Goal: Task Accomplishment & Management: Use online tool/utility

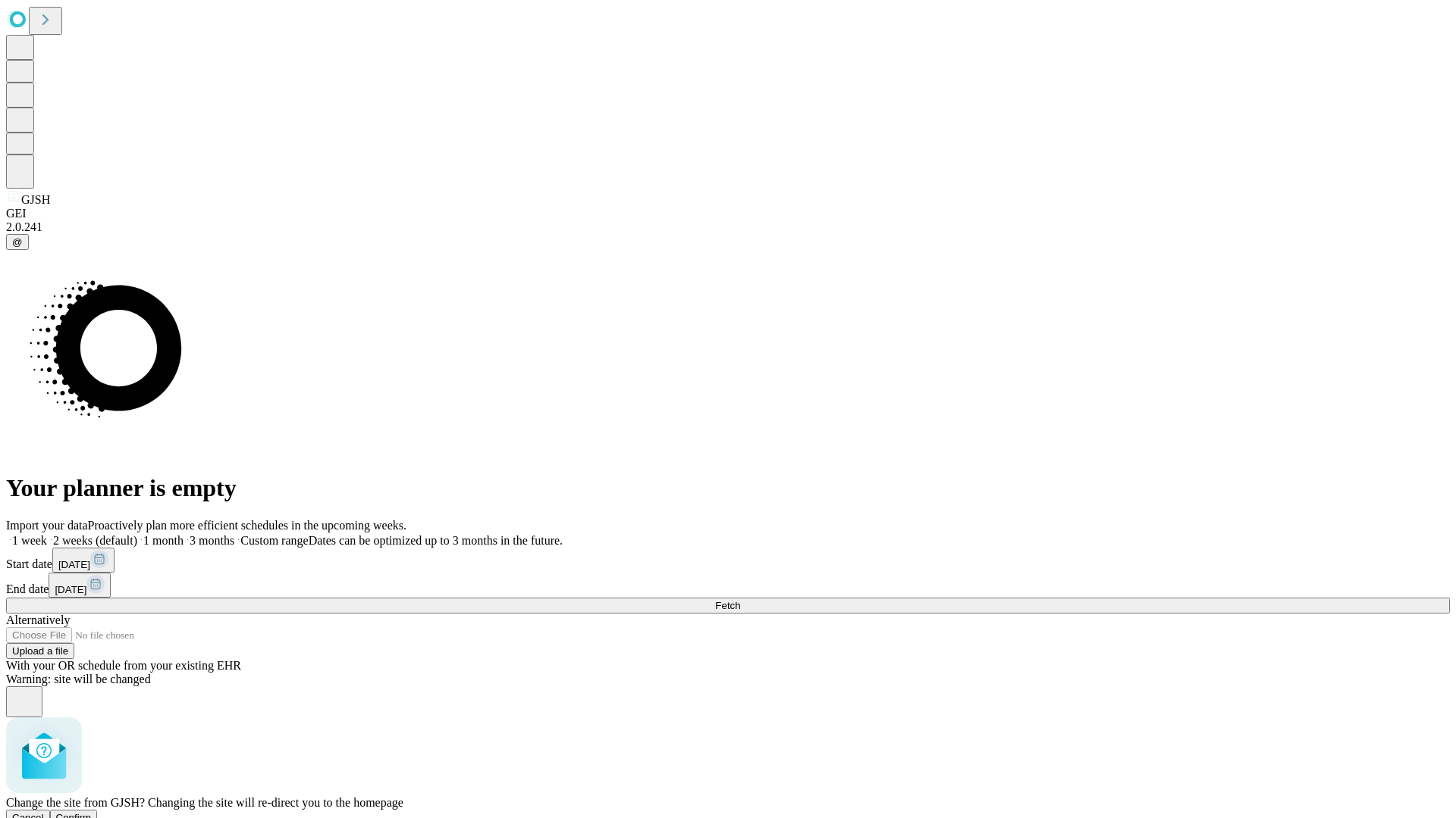
click at [91, 812] on span "Confirm" at bounding box center [74, 817] width 36 height 11
click at [184, 535] on label "1 month" at bounding box center [160, 541] width 46 height 13
click at [740, 600] on span "Fetch" at bounding box center [727, 605] width 25 height 11
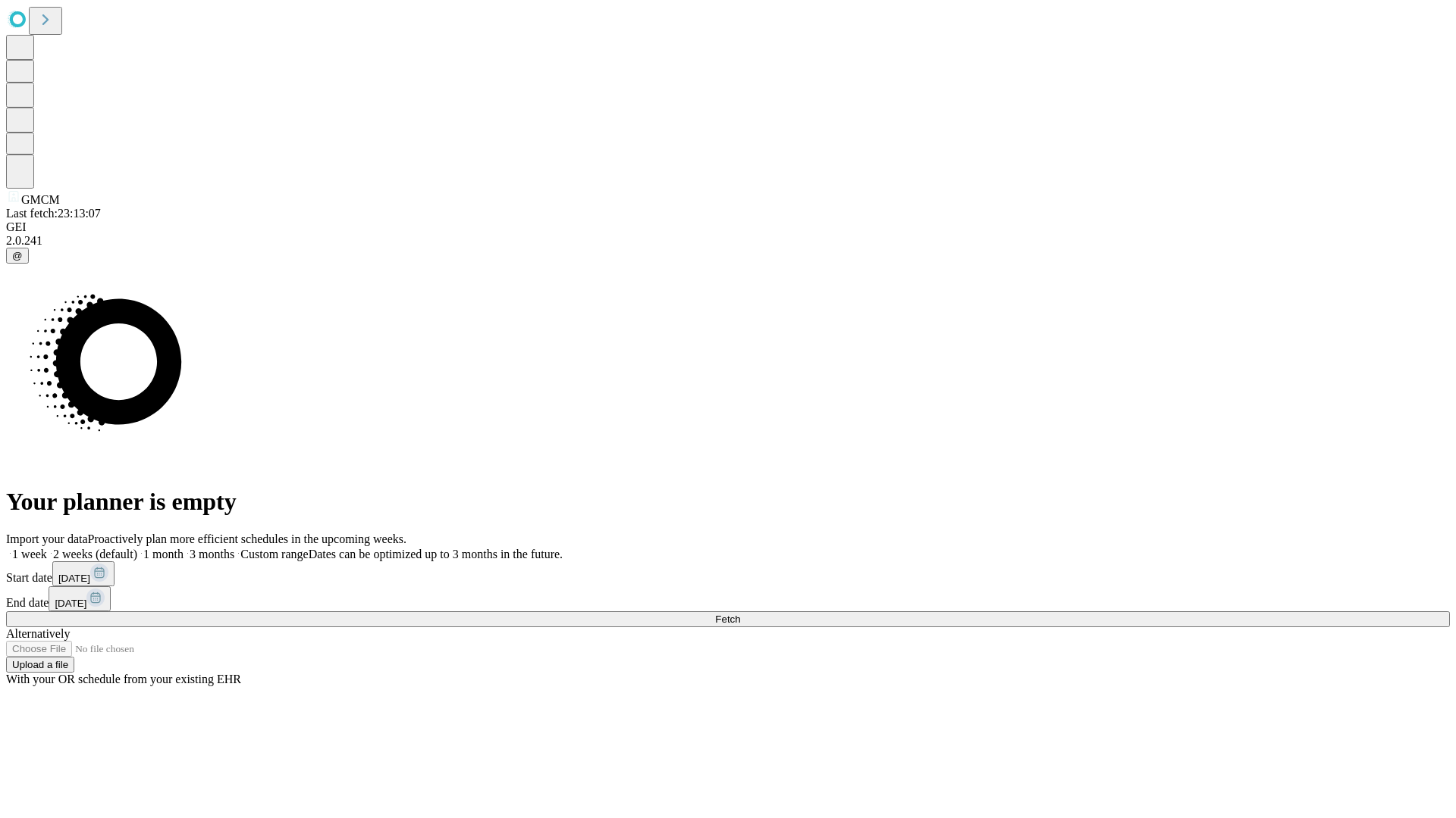
click at [184, 548] on label "1 month" at bounding box center [160, 554] width 46 height 13
click at [740, 614] on span "Fetch" at bounding box center [727, 619] width 25 height 11
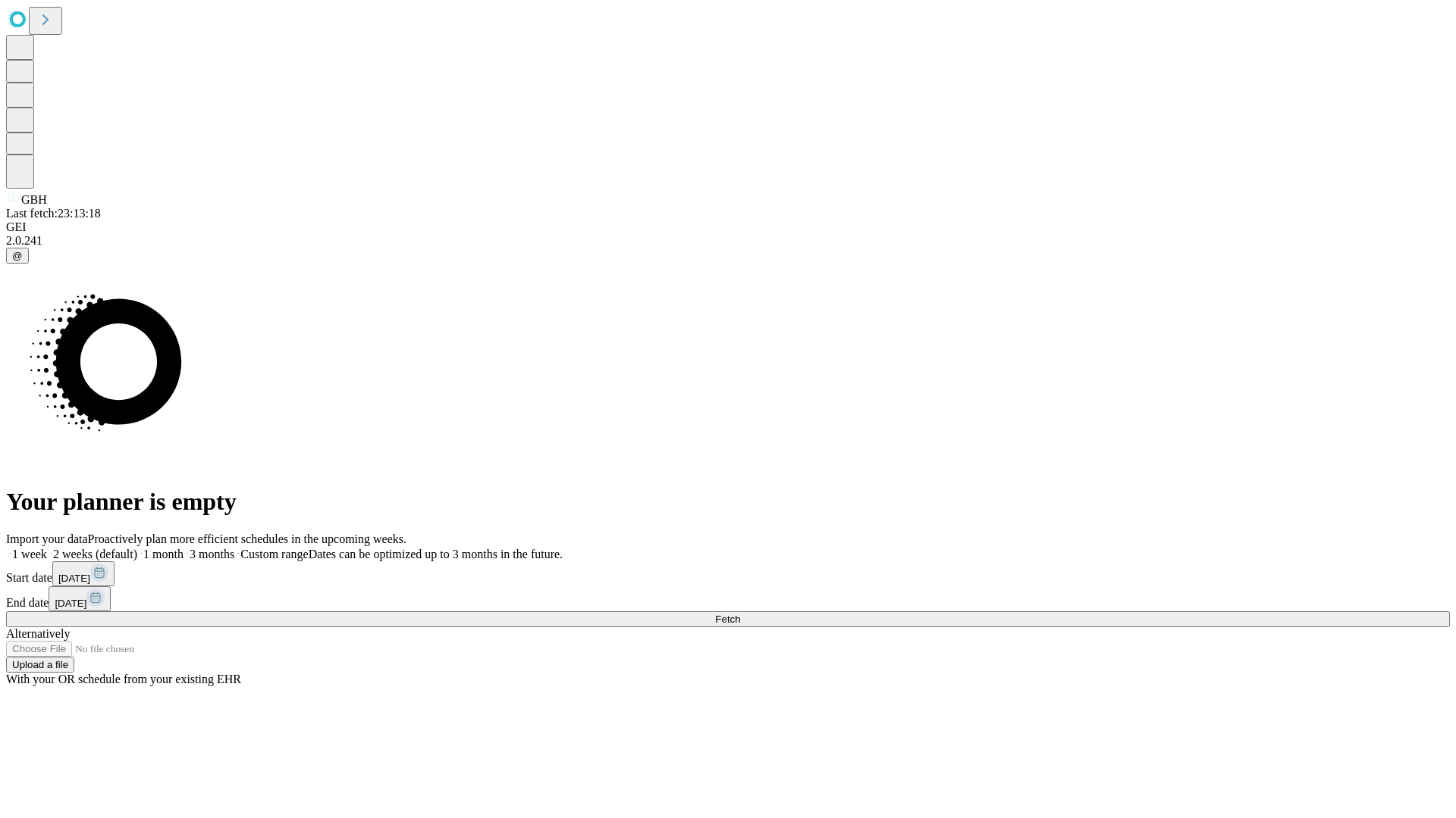
click at [184, 548] on label "1 month" at bounding box center [160, 554] width 46 height 13
click at [740, 614] on span "Fetch" at bounding box center [727, 619] width 25 height 11
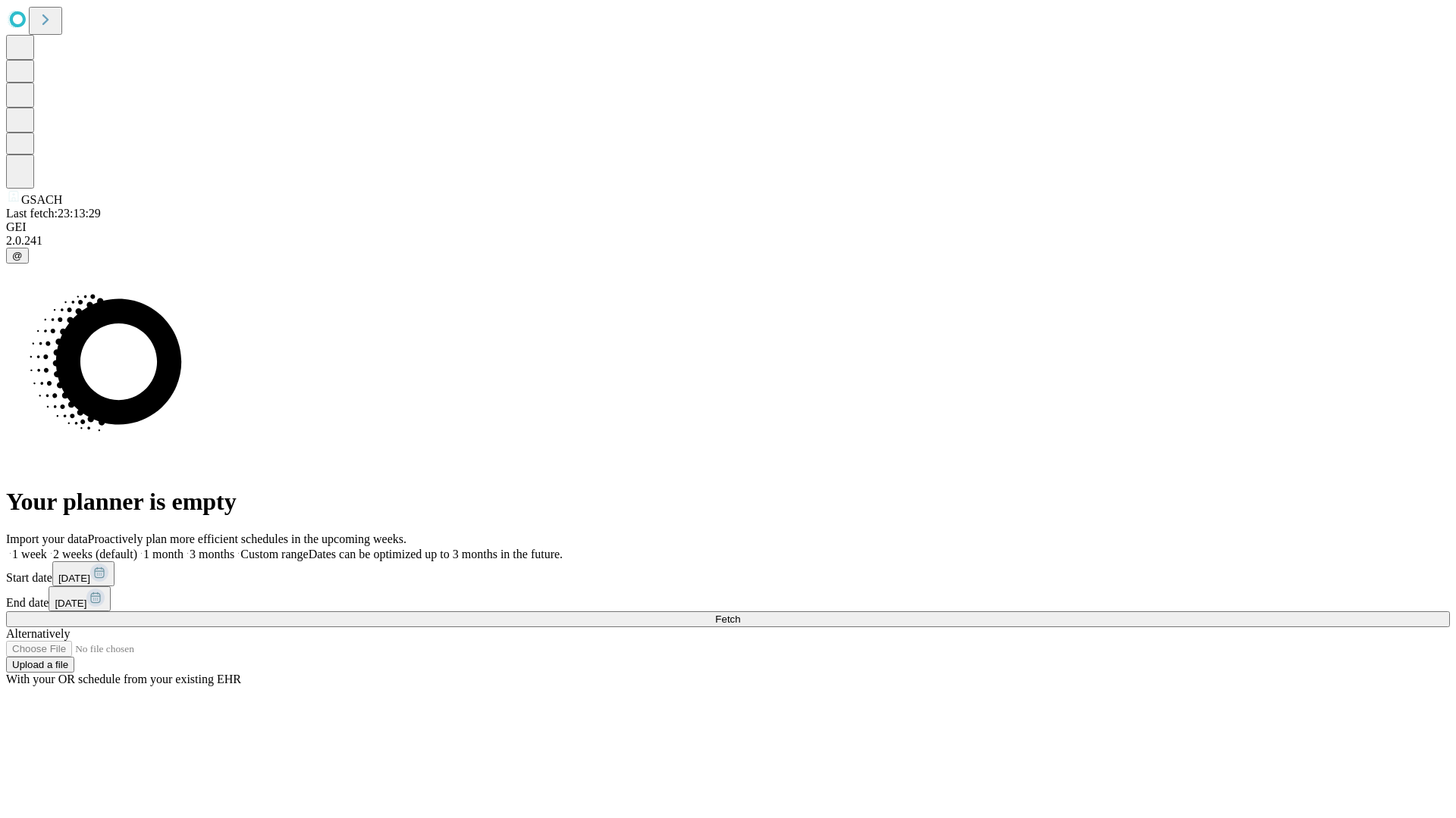
click at [184, 548] on label "1 month" at bounding box center [160, 554] width 46 height 13
click at [740, 614] on span "Fetch" at bounding box center [727, 619] width 25 height 11
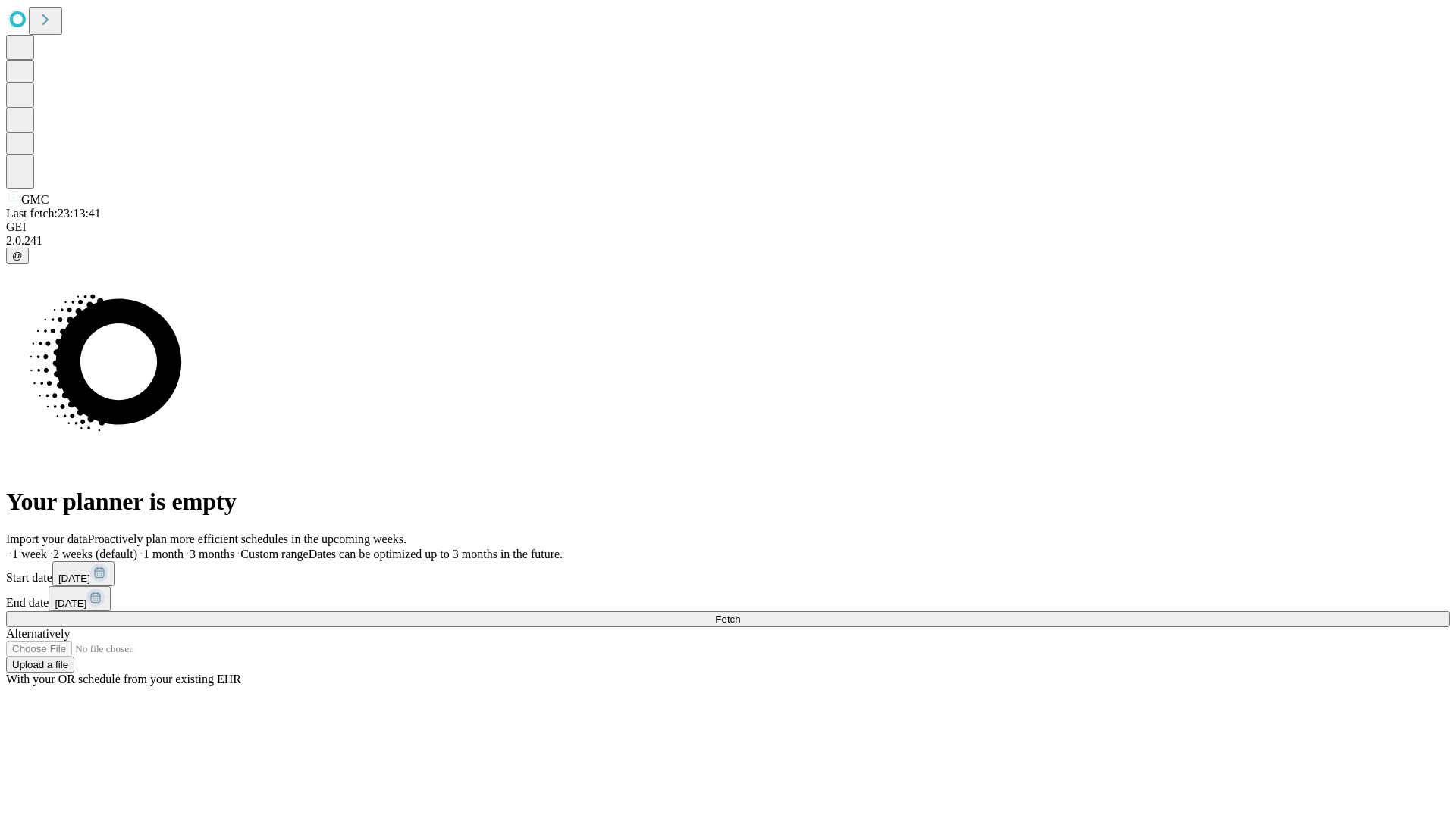
click at [184, 548] on label "1 month" at bounding box center [160, 554] width 46 height 13
click at [740, 614] on span "Fetch" at bounding box center [727, 619] width 25 height 11
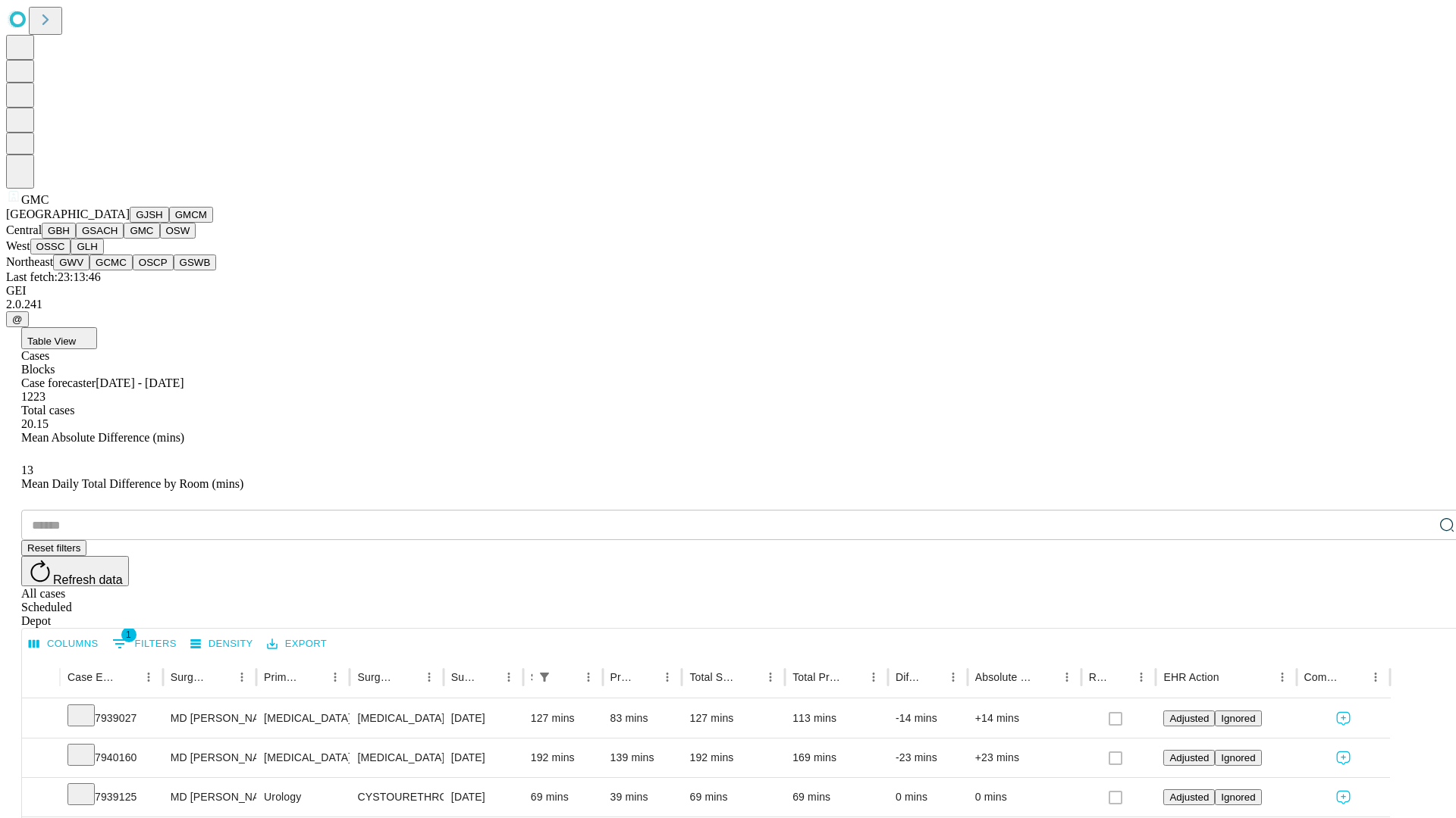
click at [160, 239] on button "OSW" at bounding box center [178, 230] width 37 height 16
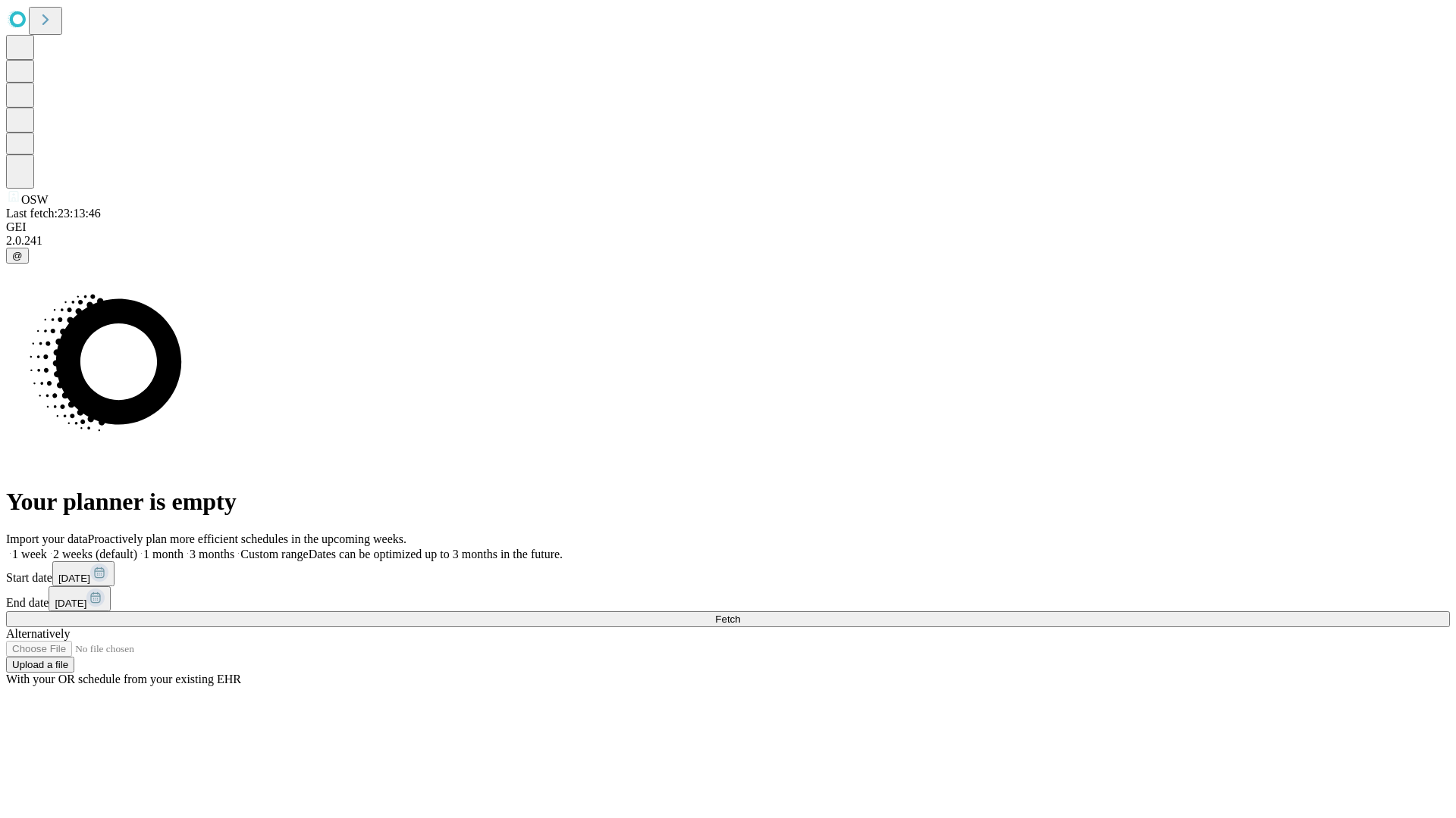
click at [184, 548] on label "1 month" at bounding box center [160, 554] width 46 height 13
click at [740, 614] on span "Fetch" at bounding box center [727, 619] width 25 height 11
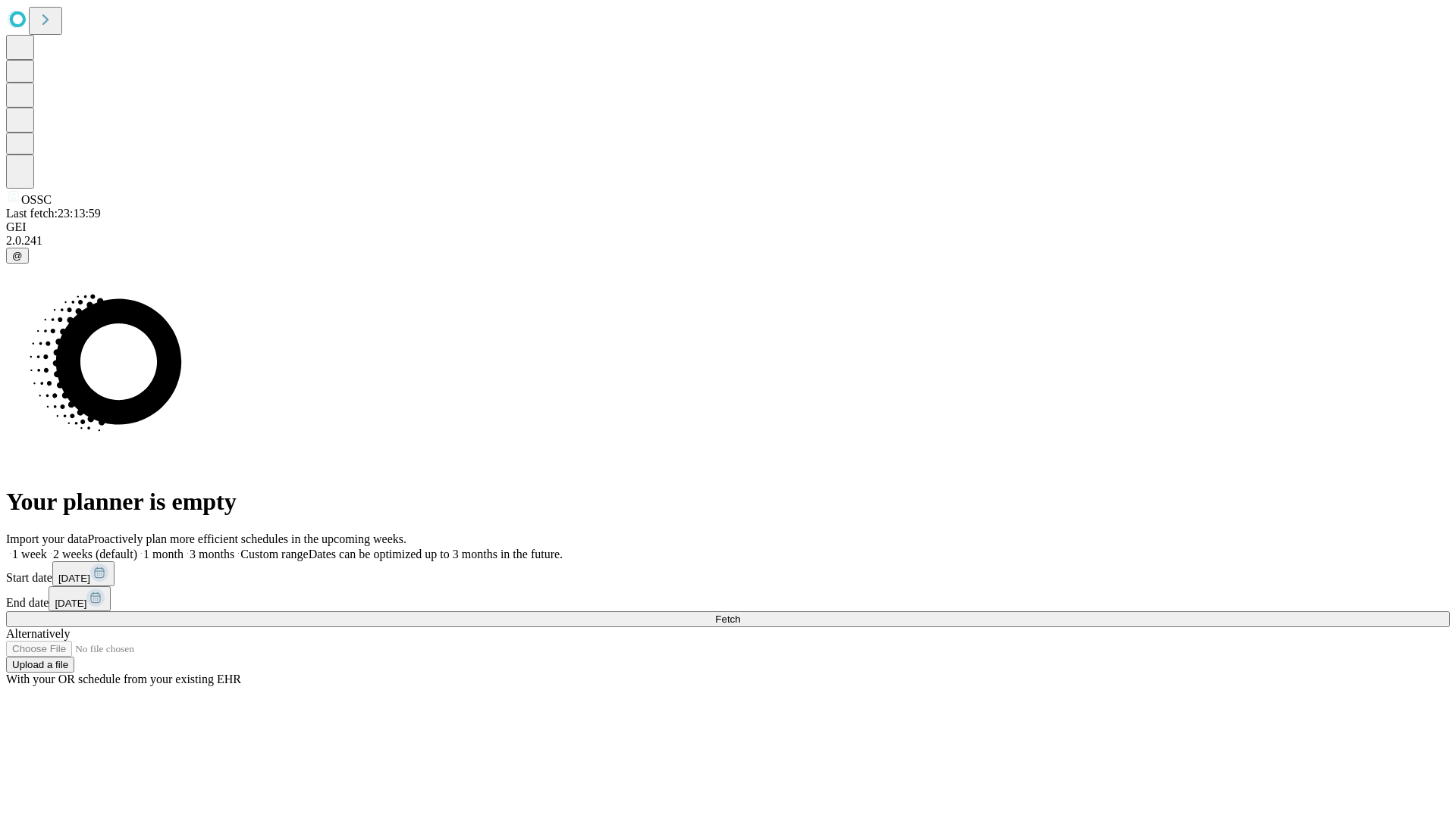
click at [184, 548] on label "1 month" at bounding box center [160, 554] width 46 height 13
click at [740, 614] on span "Fetch" at bounding box center [727, 619] width 25 height 11
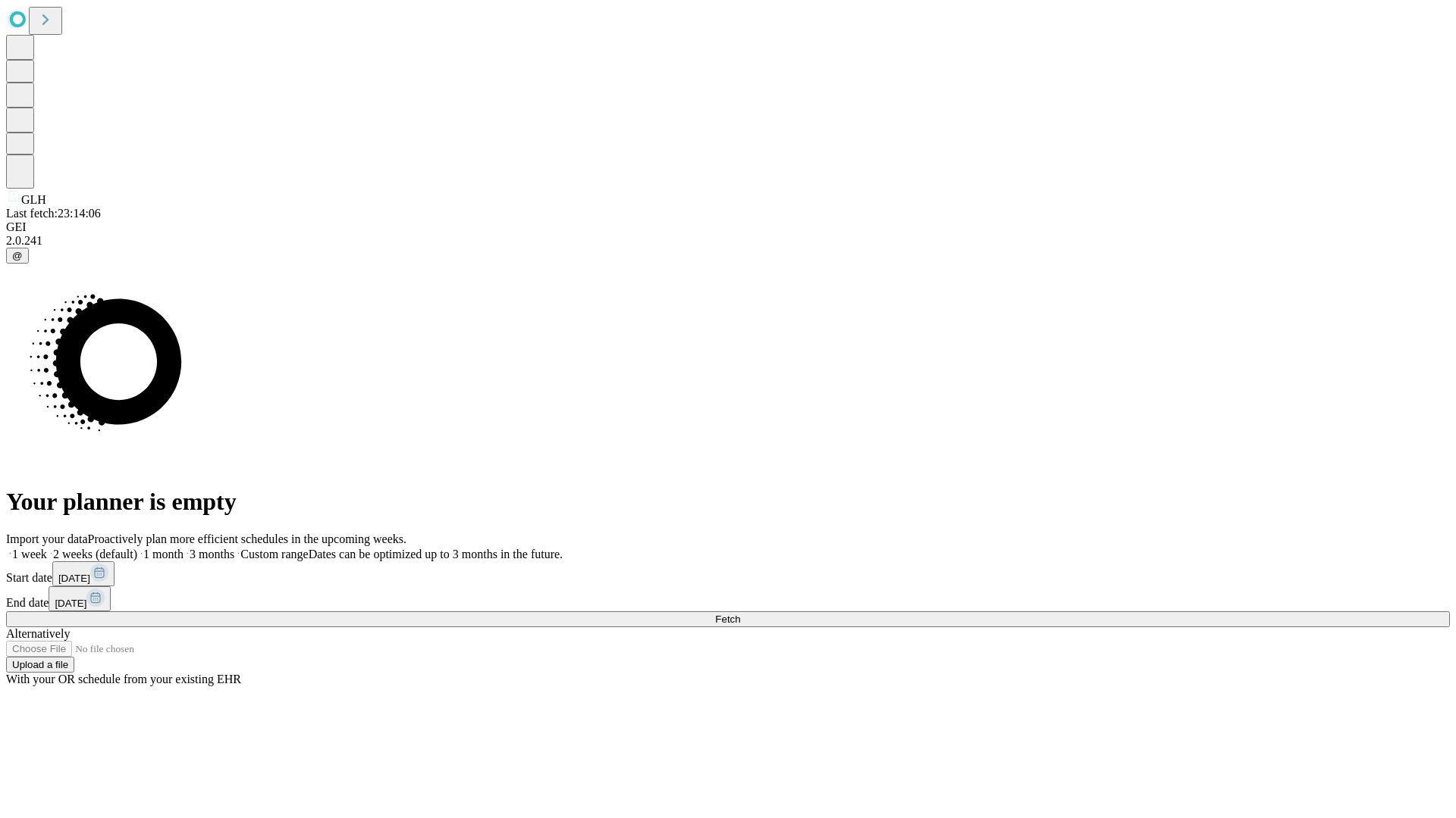
click at [184, 548] on label "1 month" at bounding box center [160, 554] width 46 height 13
click at [740, 614] on span "Fetch" at bounding box center [727, 619] width 25 height 11
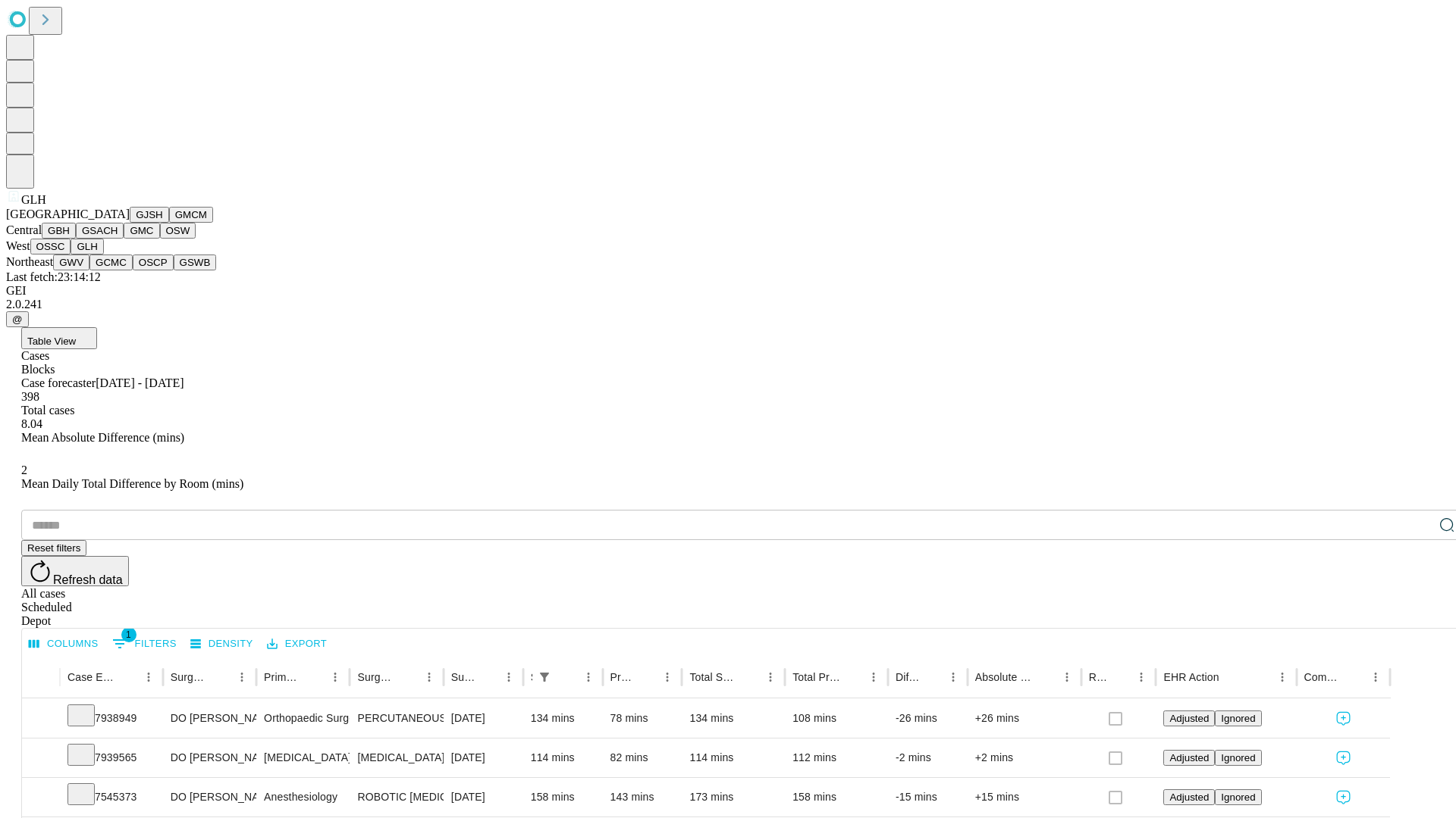
click at [90, 270] on button "GWV" at bounding box center [71, 263] width 37 height 16
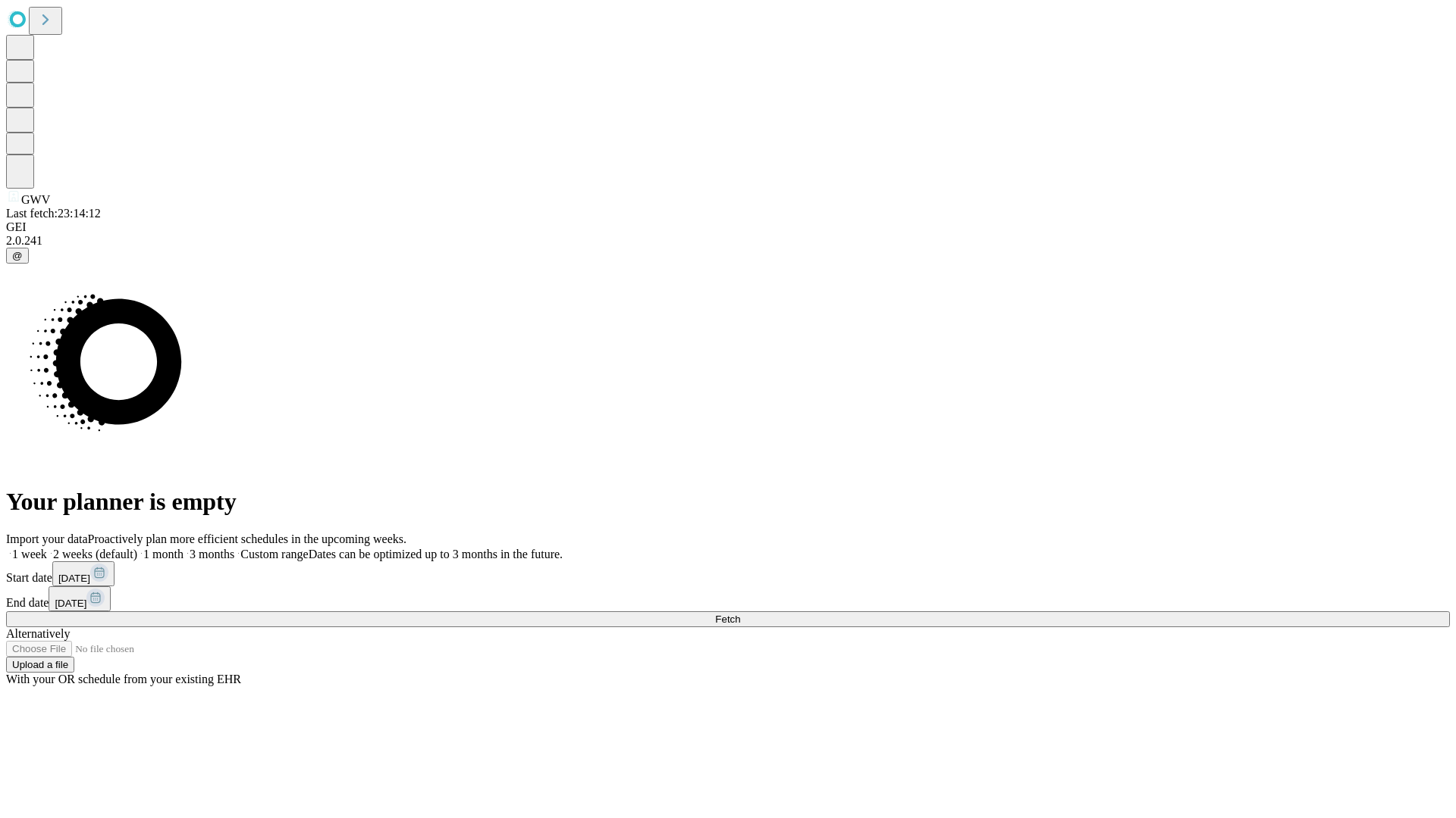
click at [184, 548] on label "1 month" at bounding box center [160, 554] width 46 height 13
click at [740, 614] on span "Fetch" at bounding box center [727, 619] width 25 height 11
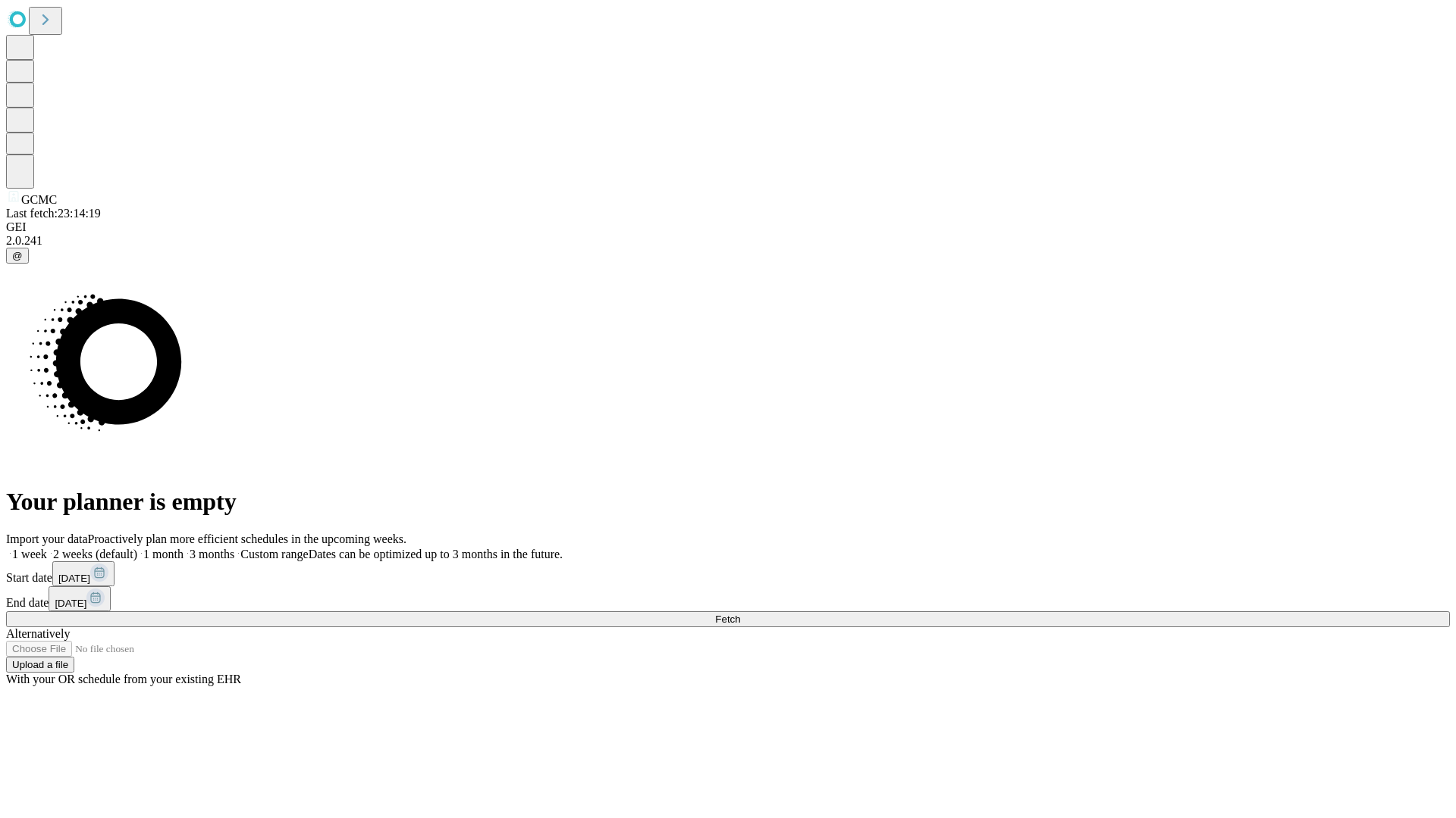
click at [740, 614] on span "Fetch" at bounding box center [727, 619] width 25 height 11
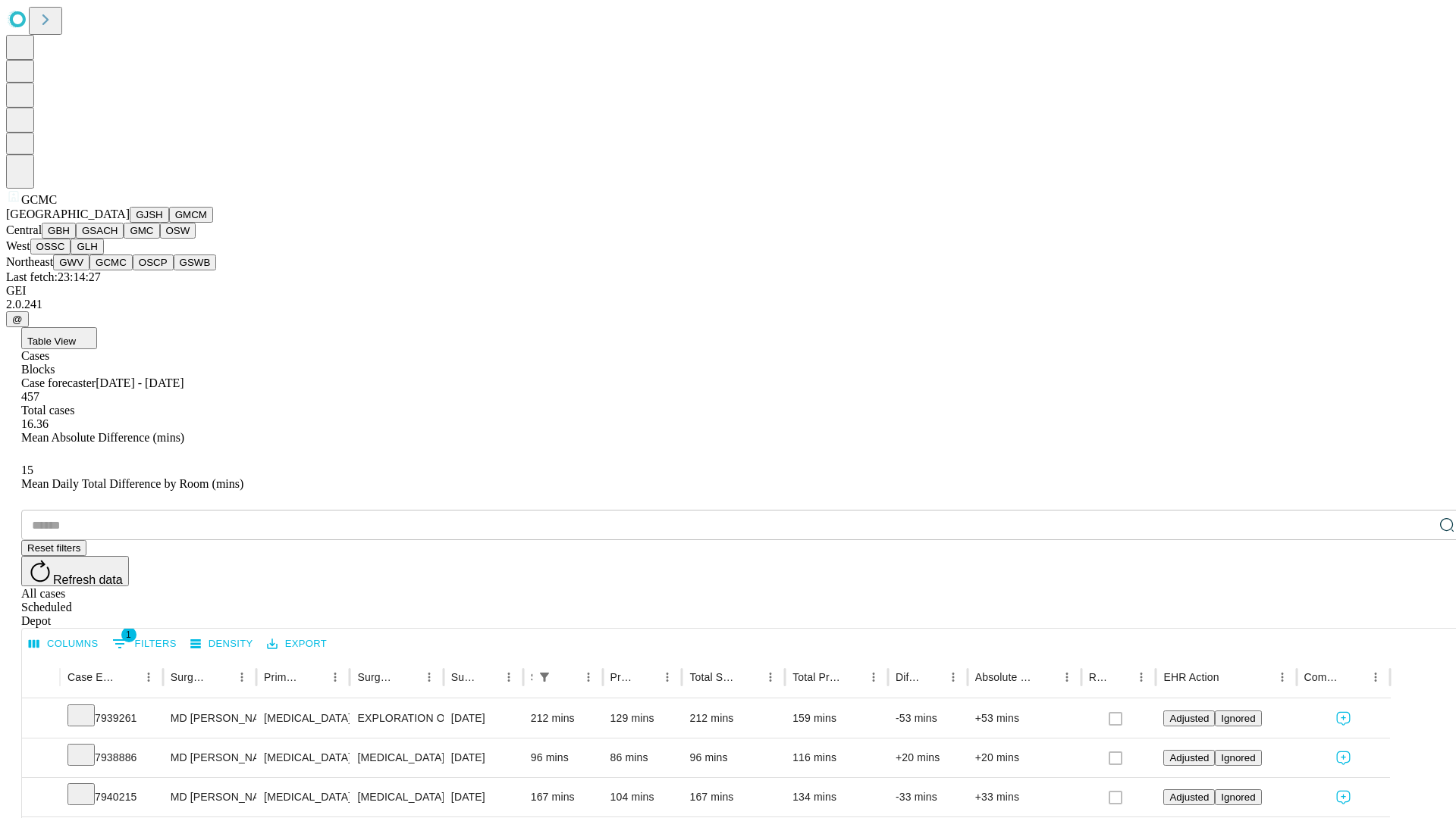
click at [133, 270] on button "OSCP" at bounding box center [153, 263] width 41 height 16
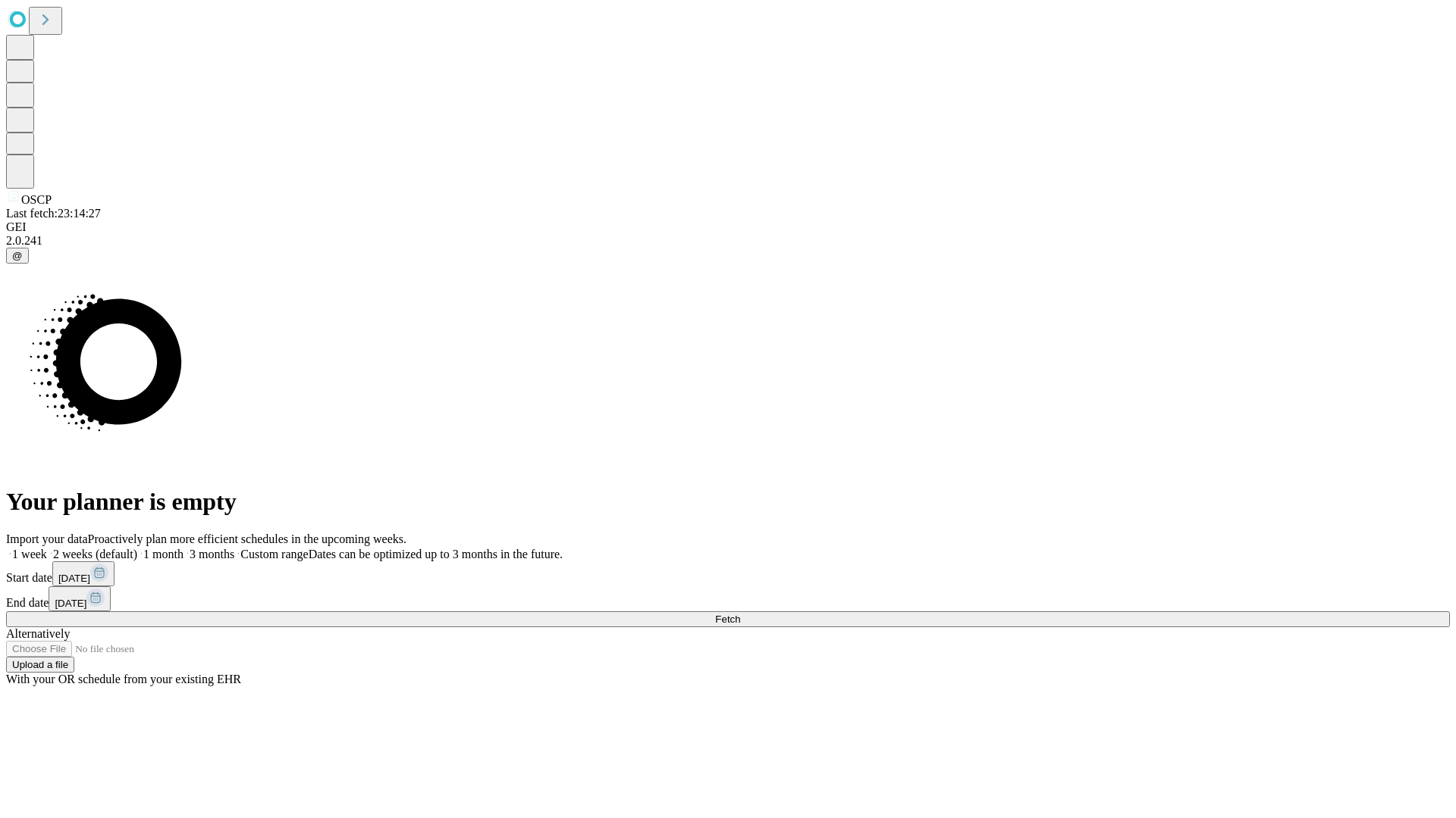
click at [740, 614] on span "Fetch" at bounding box center [727, 619] width 25 height 11
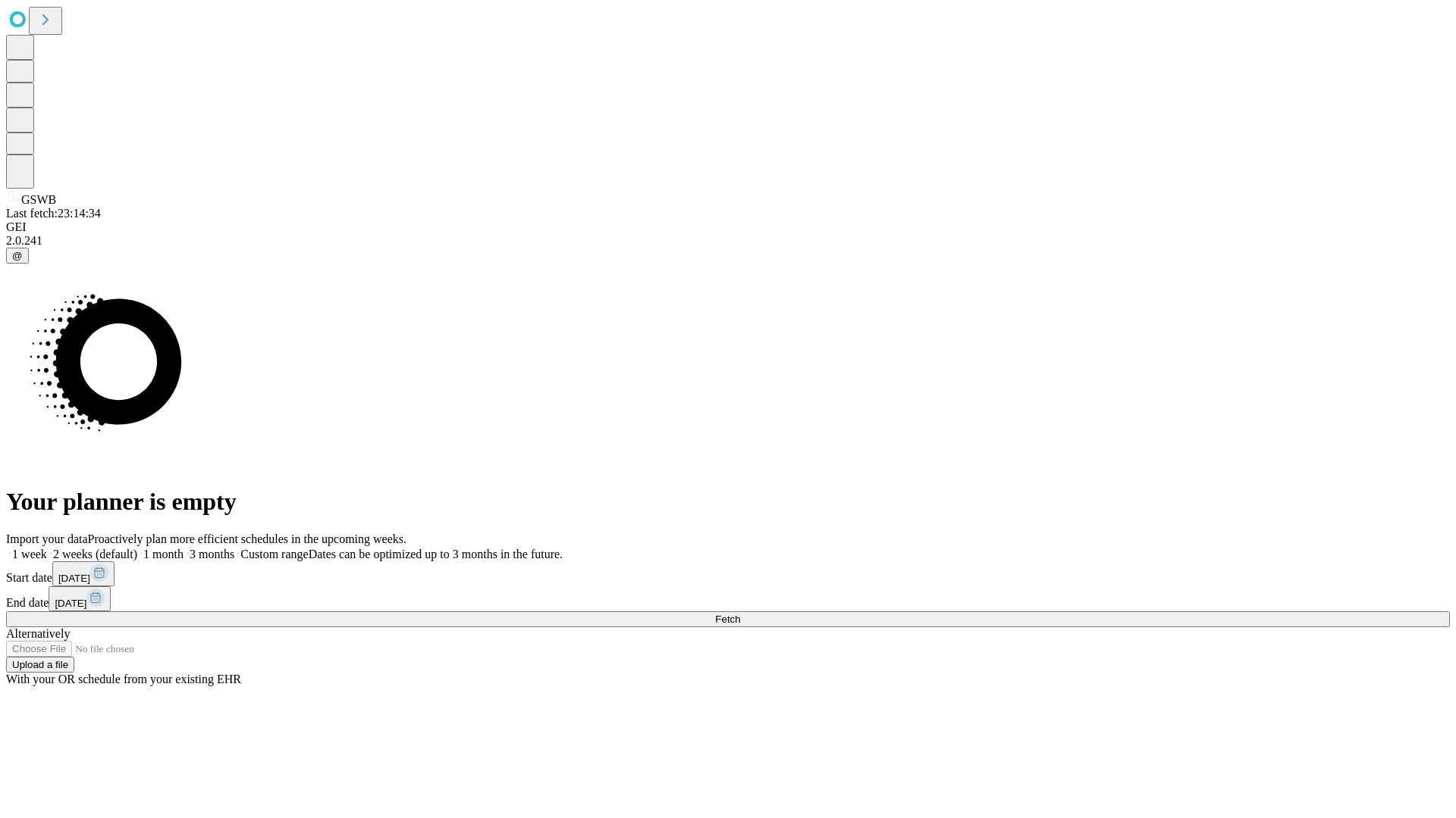
click at [184, 548] on label "1 month" at bounding box center [160, 554] width 46 height 13
click at [740, 614] on span "Fetch" at bounding box center [727, 619] width 25 height 11
